Goal: Navigation & Orientation: Find specific page/section

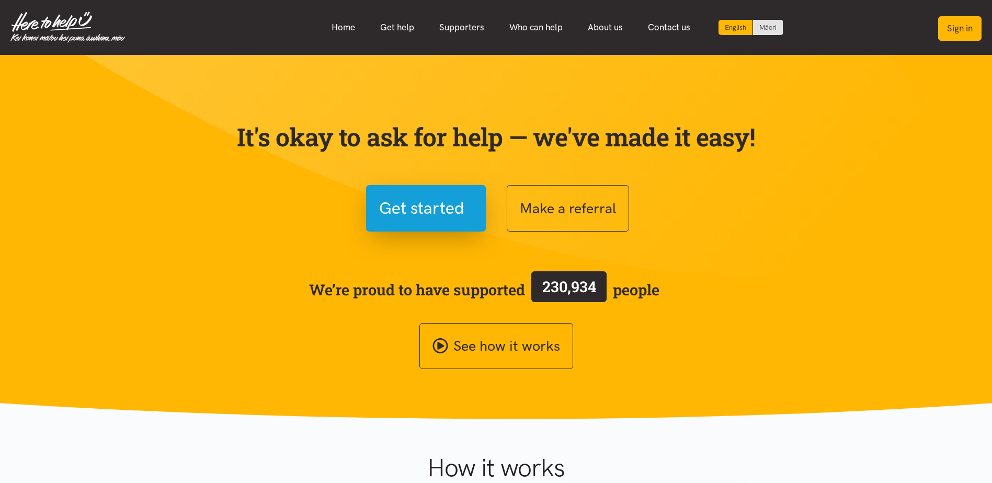
click at [959, 33] on button "Sign in" at bounding box center [959, 28] width 43 height 25
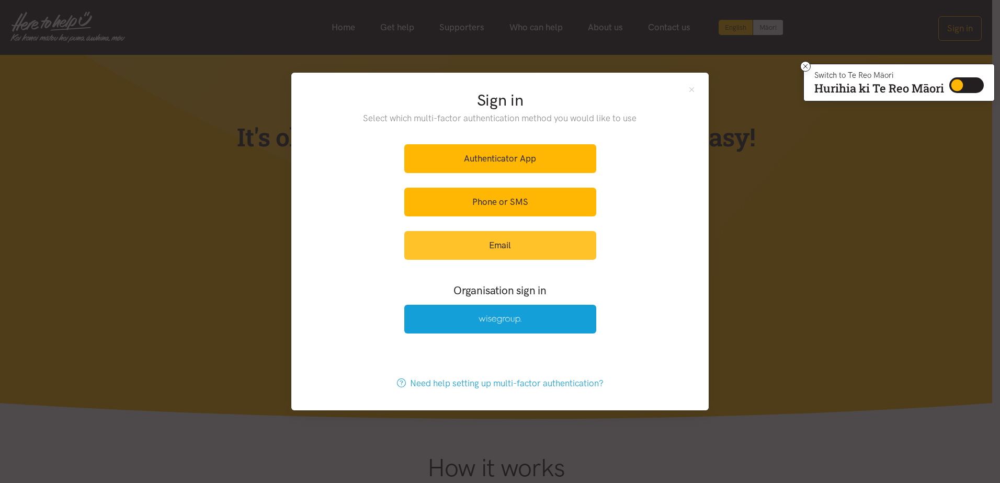
click at [496, 242] on link "Email" at bounding box center [500, 245] width 192 height 29
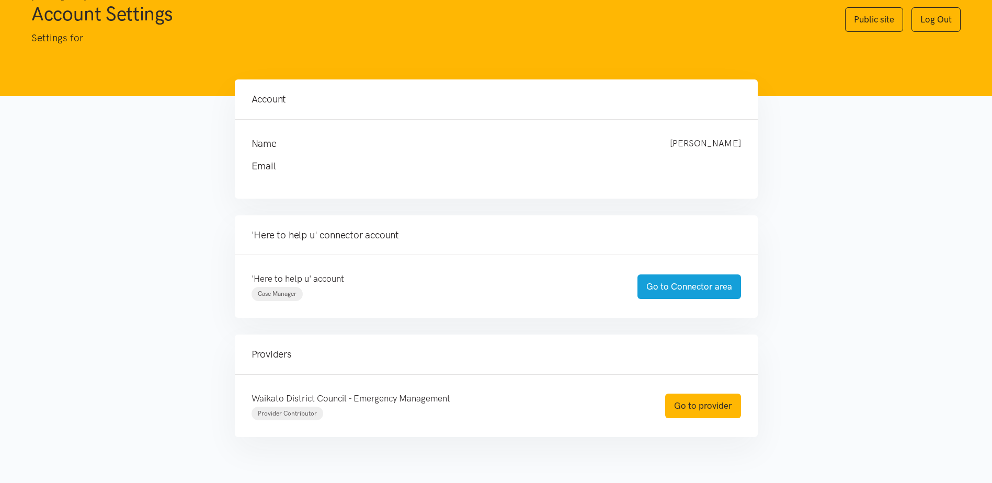
scroll to position [52, 0]
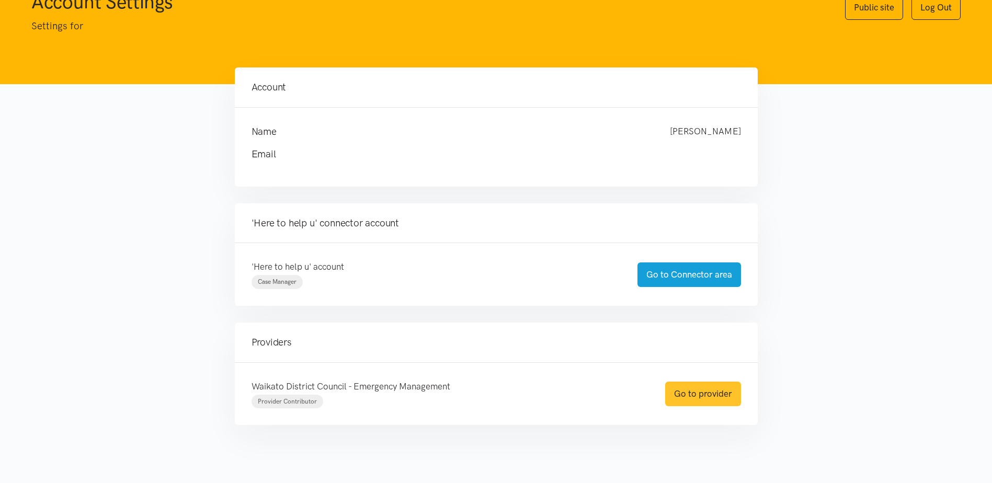
click at [717, 395] on link "Go to provider" at bounding box center [703, 394] width 76 height 25
click at [687, 394] on link "Go to provider" at bounding box center [703, 394] width 76 height 25
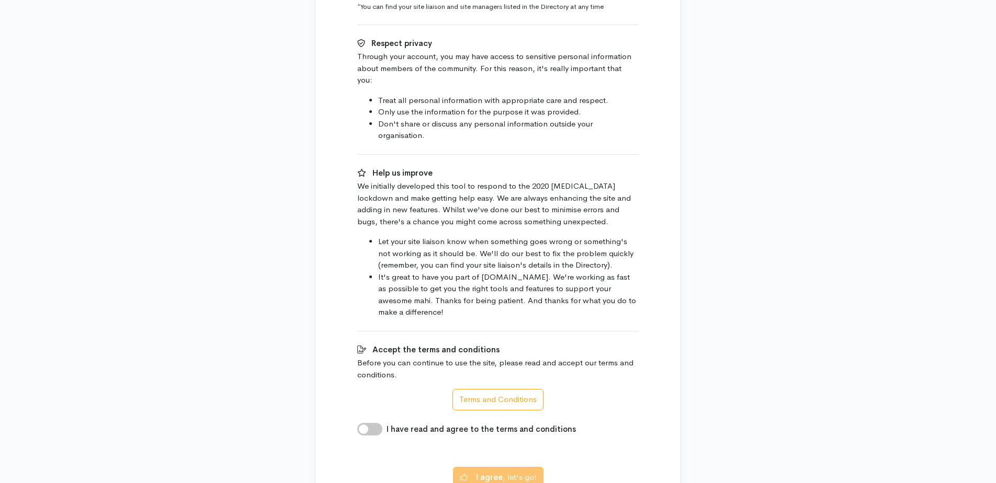
scroll to position [506, 0]
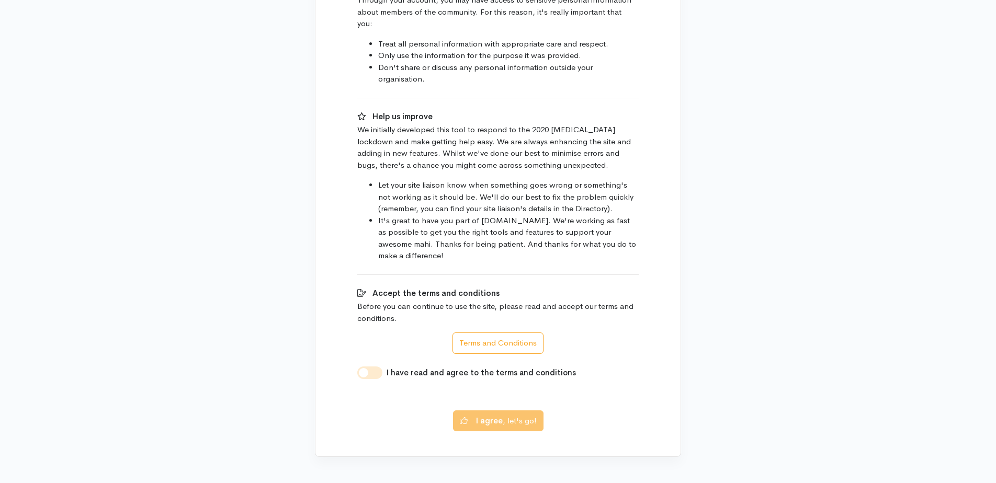
click at [373, 367] on input "I have read and agree to the terms and conditions" at bounding box center [369, 373] width 25 height 13
checkbox input "true"
click at [505, 413] on button "I agree , let's go!" at bounding box center [498, 419] width 90 height 21
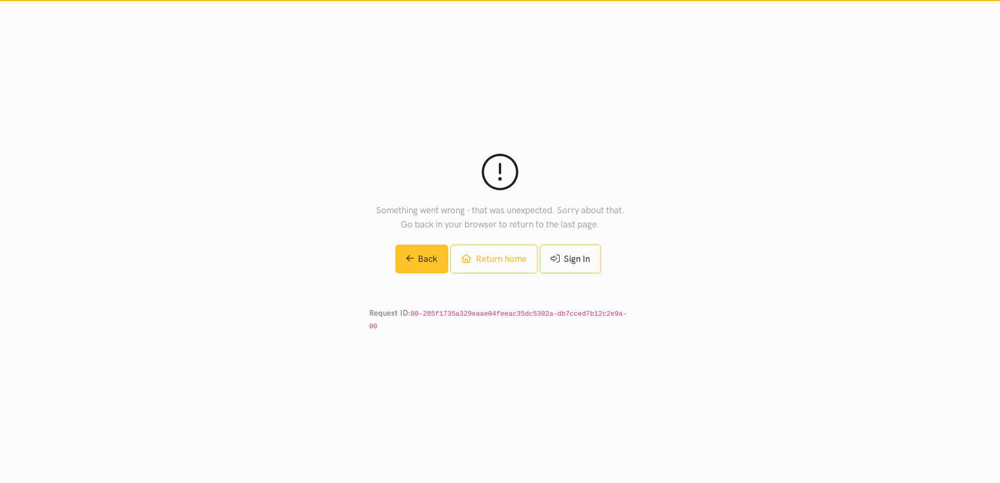
click at [431, 273] on link "Back" at bounding box center [421, 259] width 53 height 29
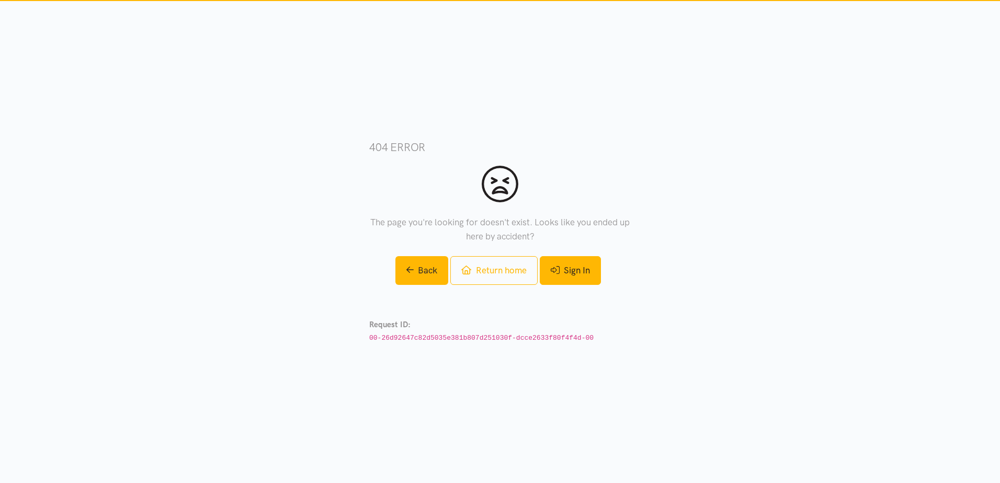
click at [561, 270] on link "Sign In" at bounding box center [570, 270] width 61 height 29
click at [493, 267] on link "Return home" at bounding box center [493, 270] width 87 height 29
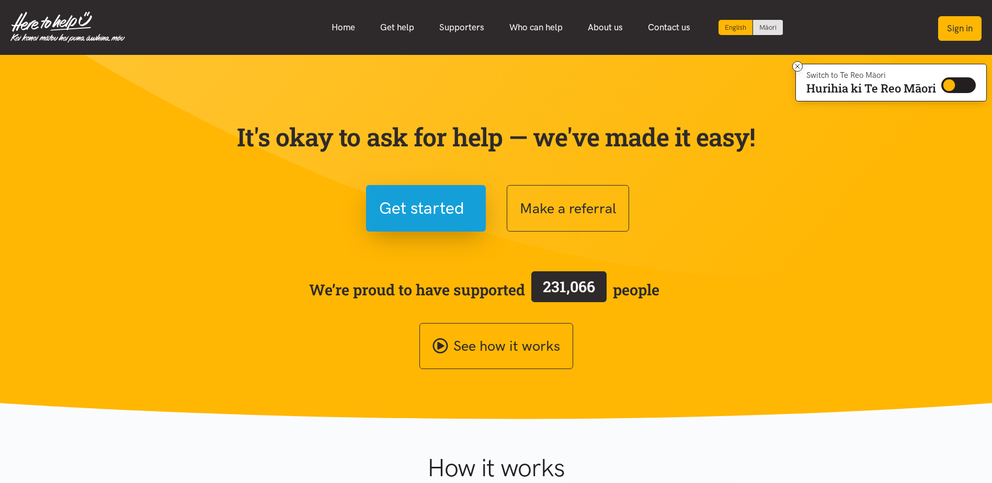
click at [951, 24] on button "Sign in" at bounding box center [959, 28] width 43 height 25
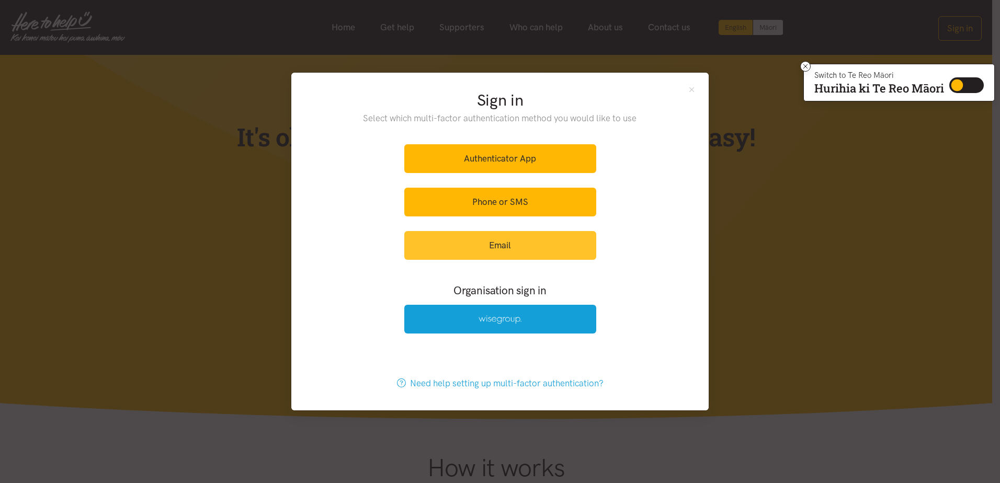
click at [473, 244] on link "Email" at bounding box center [500, 245] width 192 height 29
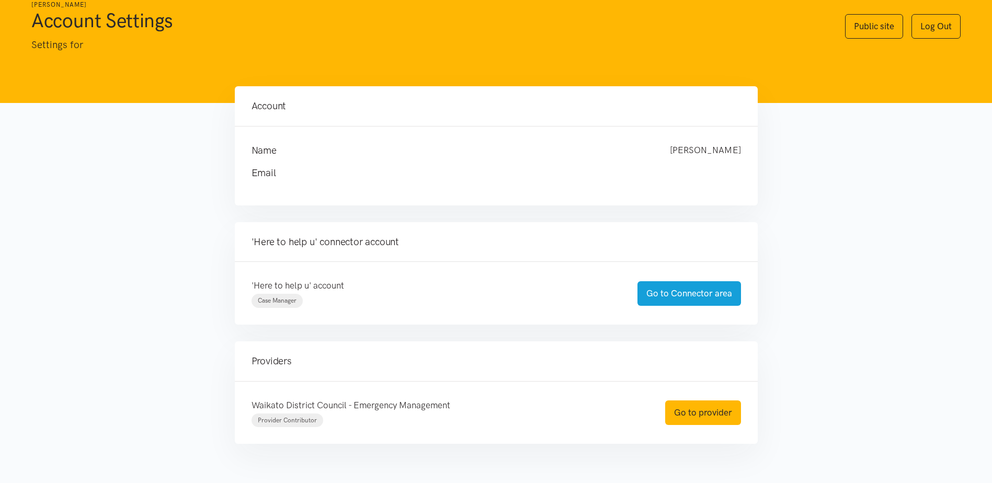
scroll to position [61, 0]
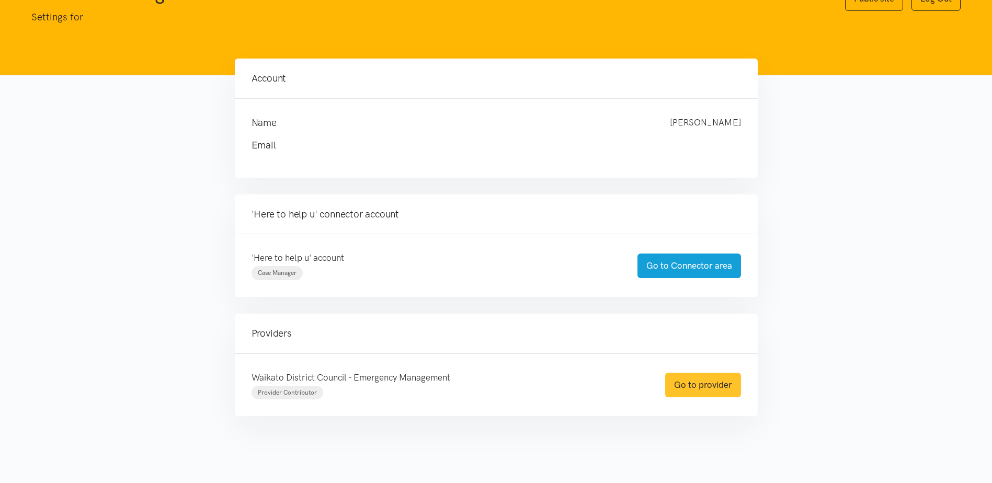
click at [695, 382] on link "Go to provider" at bounding box center [703, 385] width 76 height 25
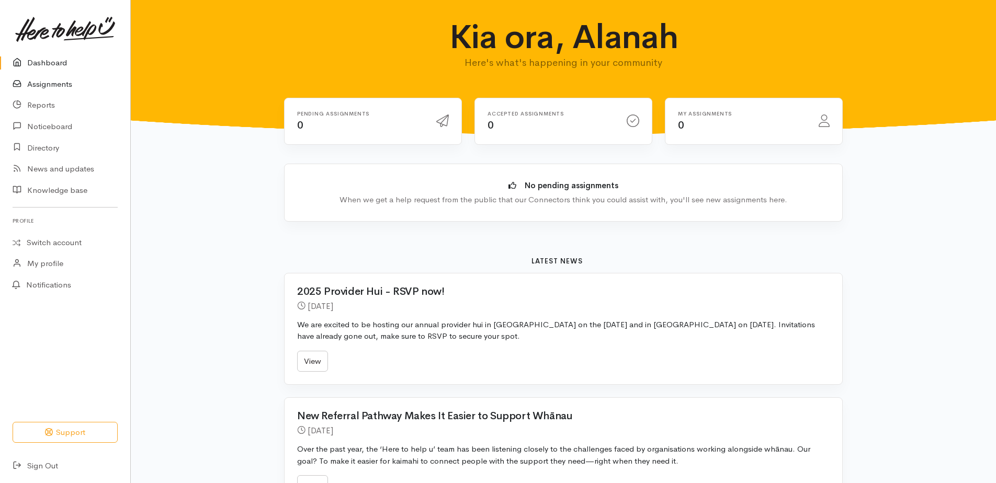
click at [32, 84] on link "Assignments" at bounding box center [65, 84] width 130 height 21
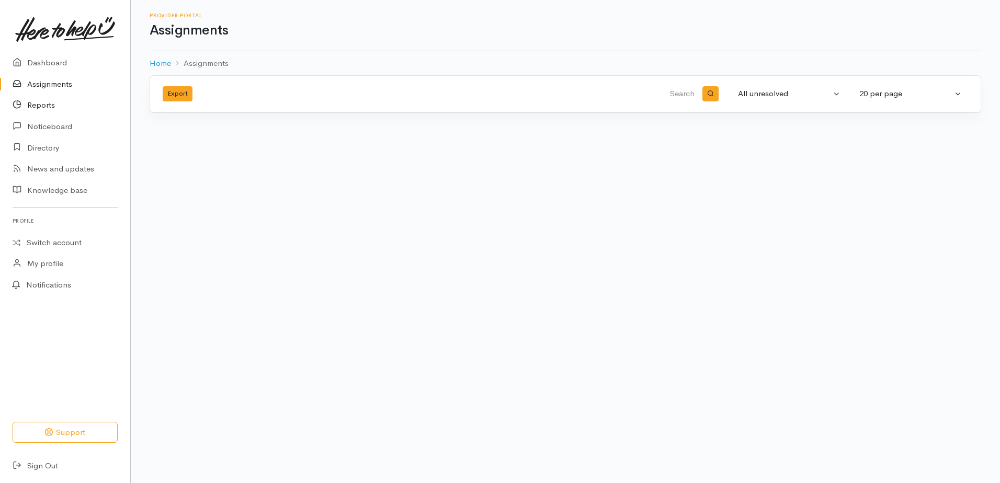
click at [42, 105] on link "Reports" at bounding box center [65, 105] width 130 height 21
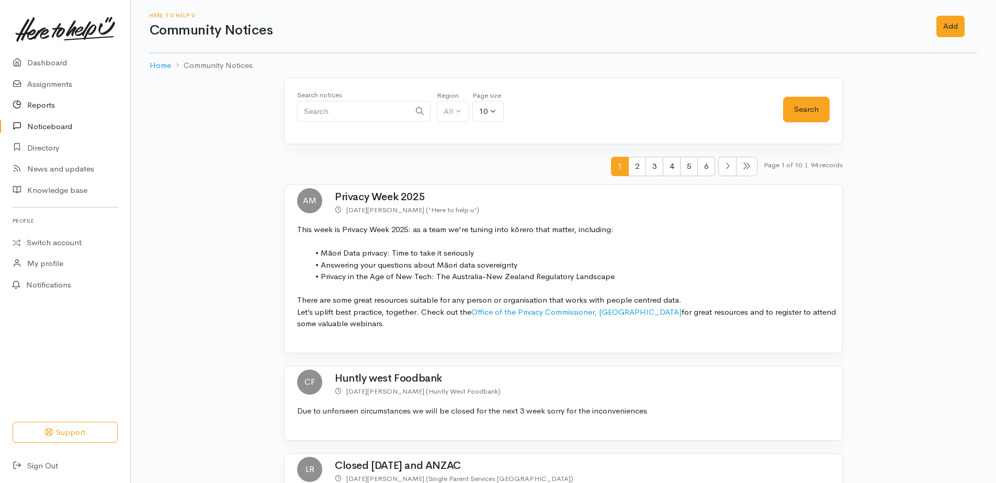
click at [47, 106] on link "Reports" at bounding box center [65, 105] width 130 height 21
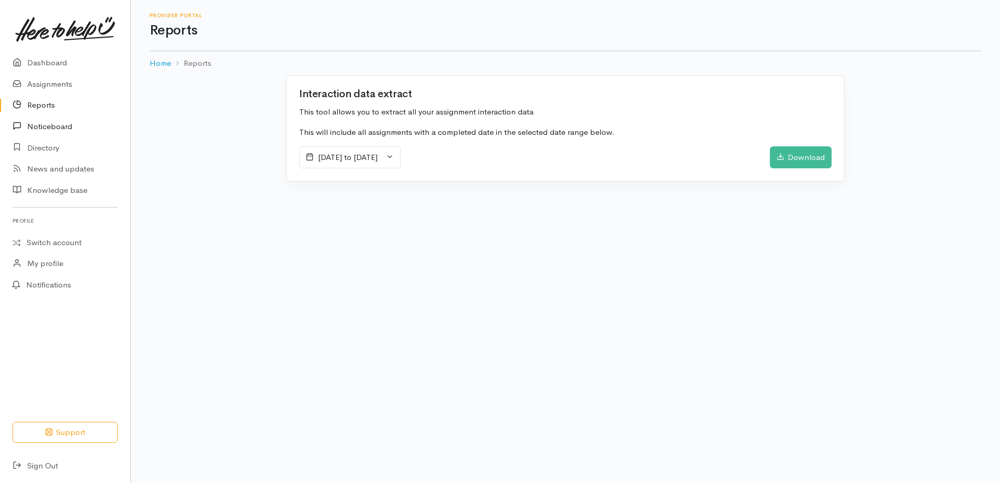
click at [47, 132] on link "Noticeboard" at bounding box center [65, 126] width 130 height 21
click at [378, 158] on span "[DATE] to [DATE]" at bounding box center [348, 157] width 60 height 10
click at [378, 159] on span "[DATE] to [DATE]" at bounding box center [348, 157] width 60 height 10
click at [799, 163] on div "Download" at bounding box center [801, 157] width 62 height 22
click at [51, 127] on link "Noticeboard" at bounding box center [65, 126] width 130 height 21
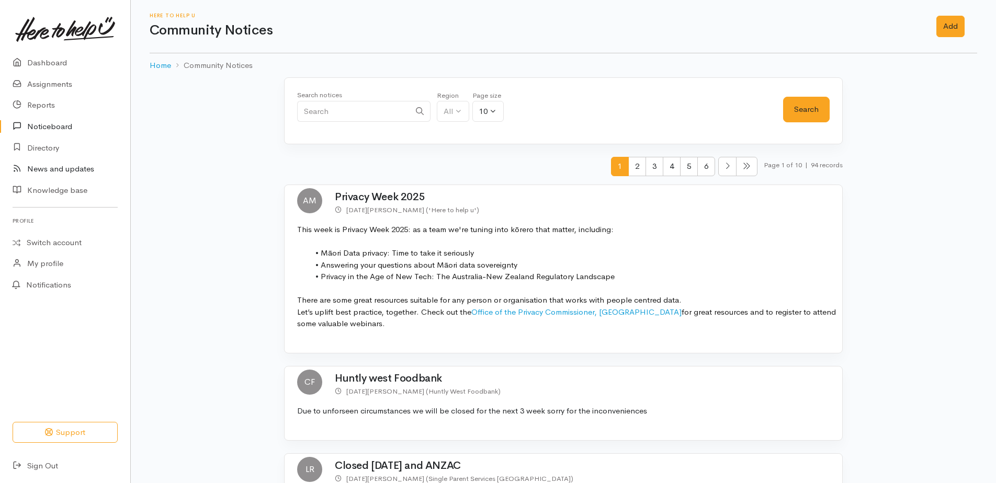
click at [44, 167] on link "News and updates" at bounding box center [65, 168] width 130 height 21
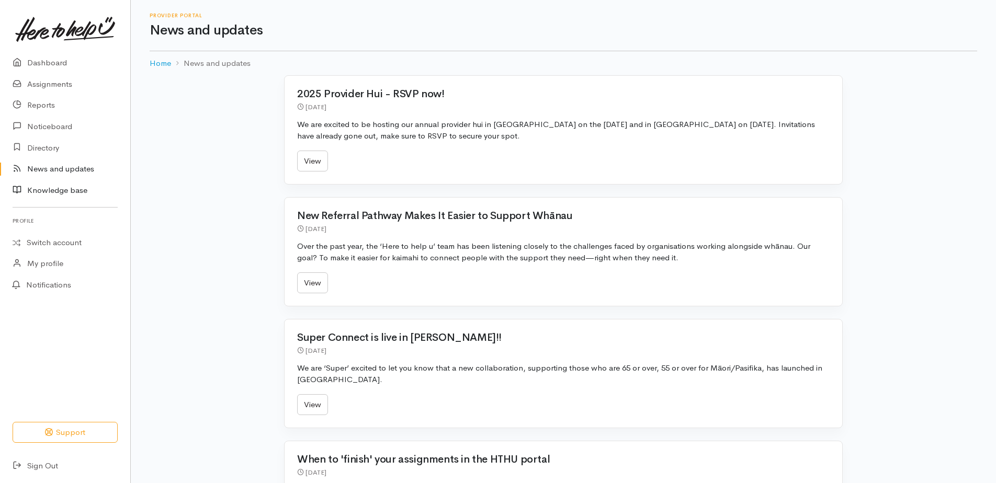
click at [45, 191] on link "Knowledge base" at bounding box center [65, 190] width 130 height 21
